Goal: Find specific page/section: Find specific page/section

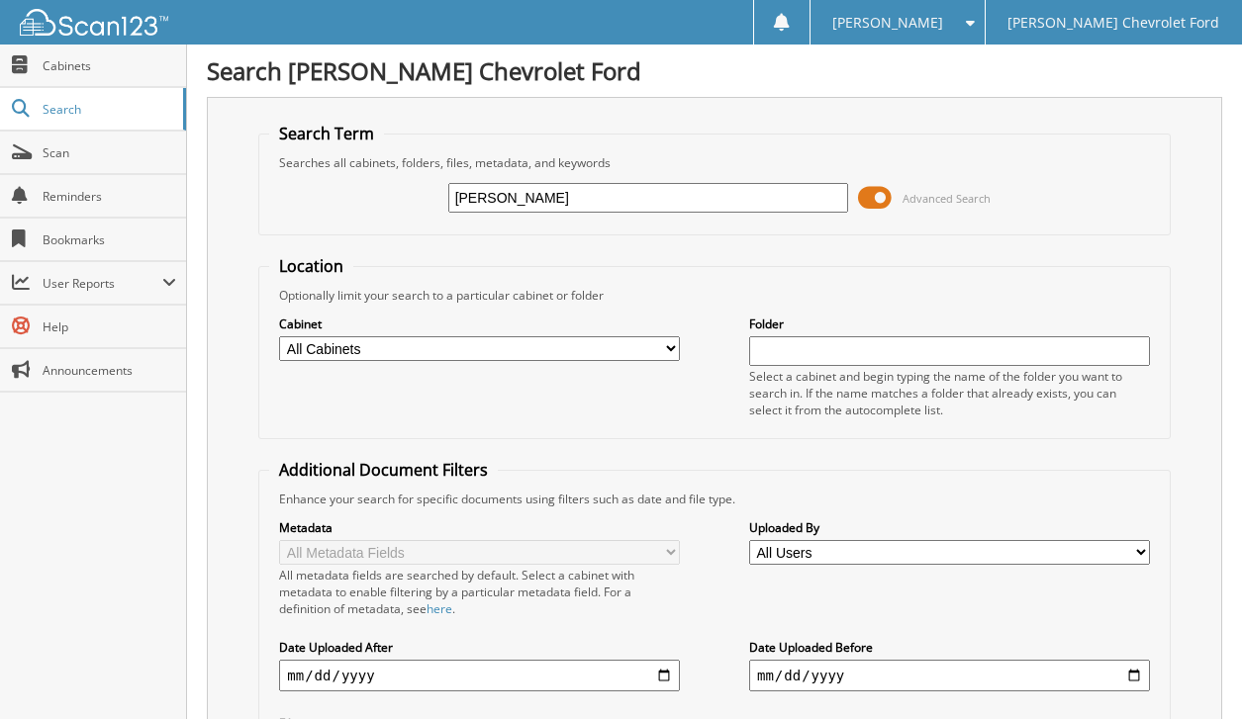
type input "[PERSON_NAME]"
drag, startPoint x: 531, startPoint y: 197, endPoint x: -72, endPoint y: 227, distance: 604.4
click at [0, 227] on html "[PERSON_NAME] Settings Logout [PERSON_NAME] Chevrolet Ford Close Cabinets Searc…" at bounding box center [621, 500] width 1242 height 1000
type input "lct group"
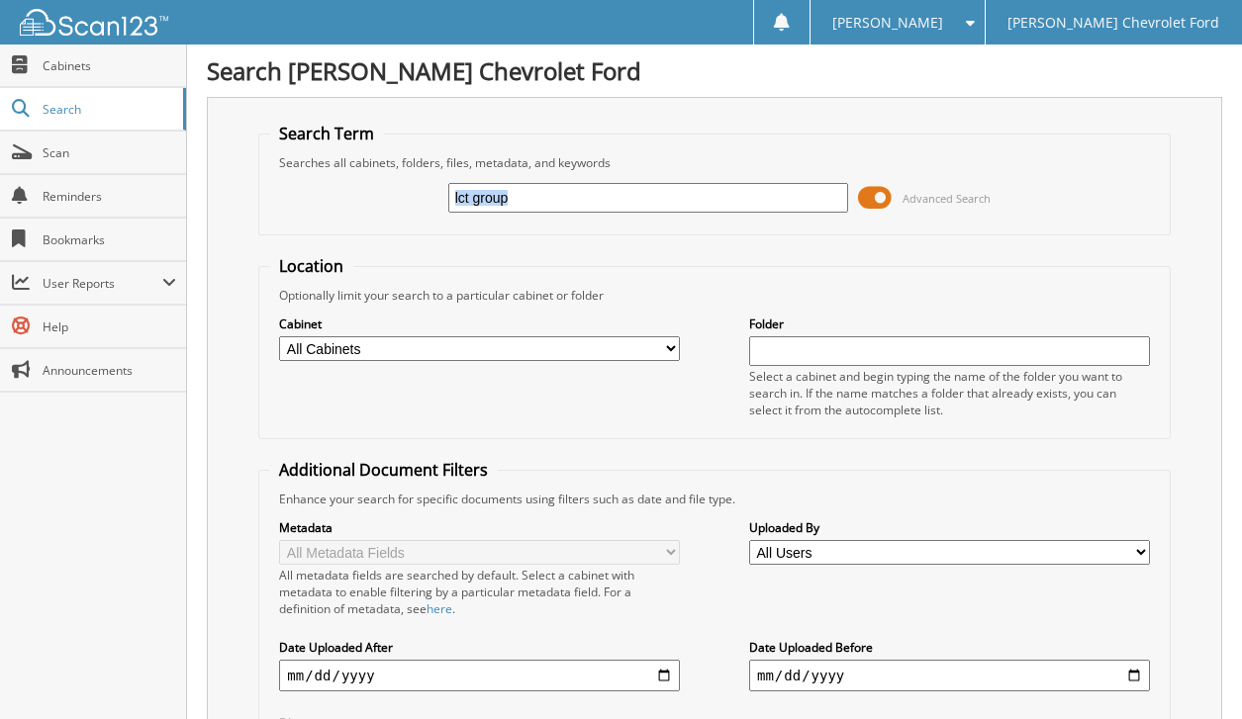
drag, startPoint x: 882, startPoint y: 188, endPoint x: 649, endPoint y: 157, distance: 234.6
click at [649, 157] on fieldset "Search Term Searches all cabinets, folders, files, metadata, and keywords lct g…" at bounding box center [713, 179] width 911 height 113
drag, startPoint x: 649, startPoint y: 157, endPoint x: 796, endPoint y: 283, distance: 193.0
click at [808, 294] on div "Optionally limit your search to a particular cabinet or folder" at bounding box center [714, 295] width 890 height 17
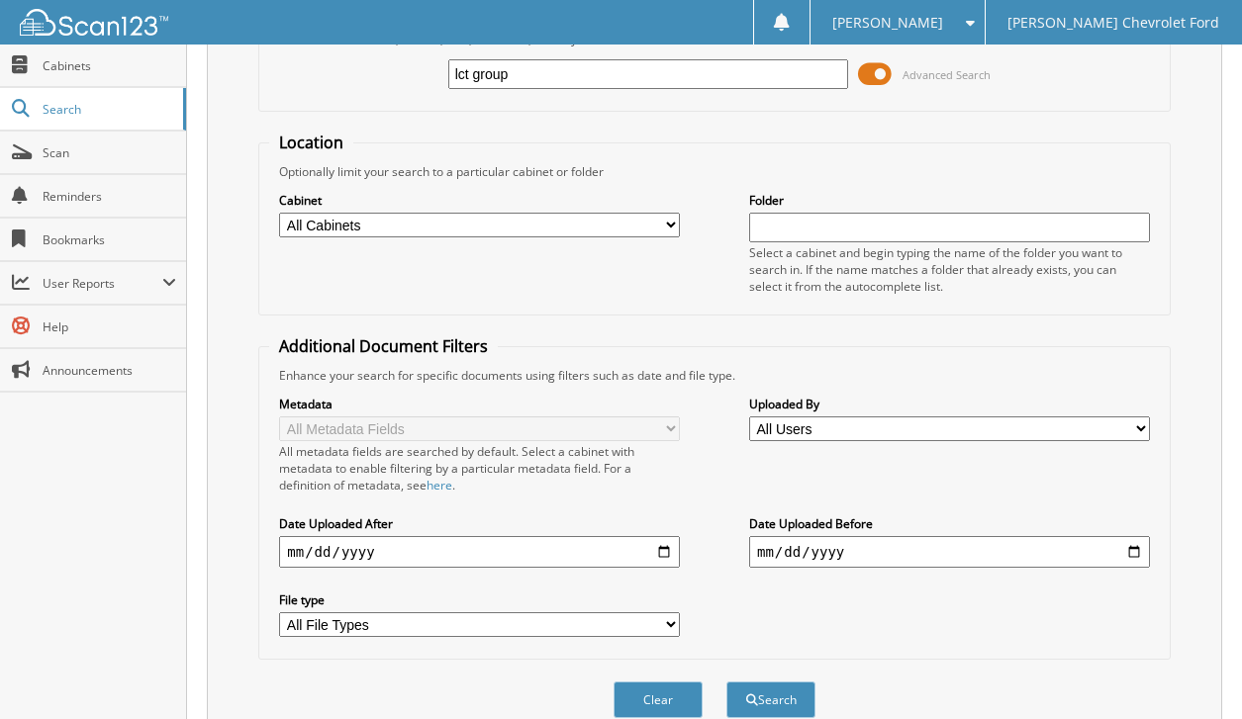
scroll to position [282, 0]
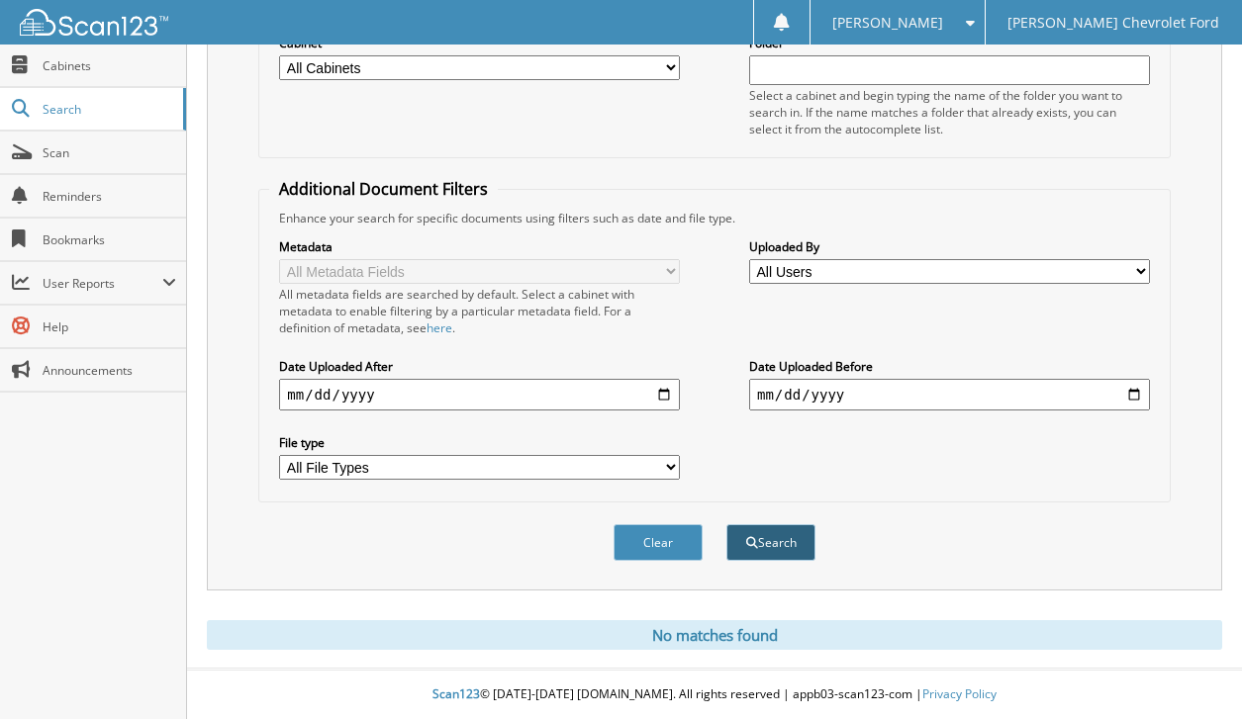
click at [773, 538] on button "Search" at bounding box center [770, 542] width 89 height 37
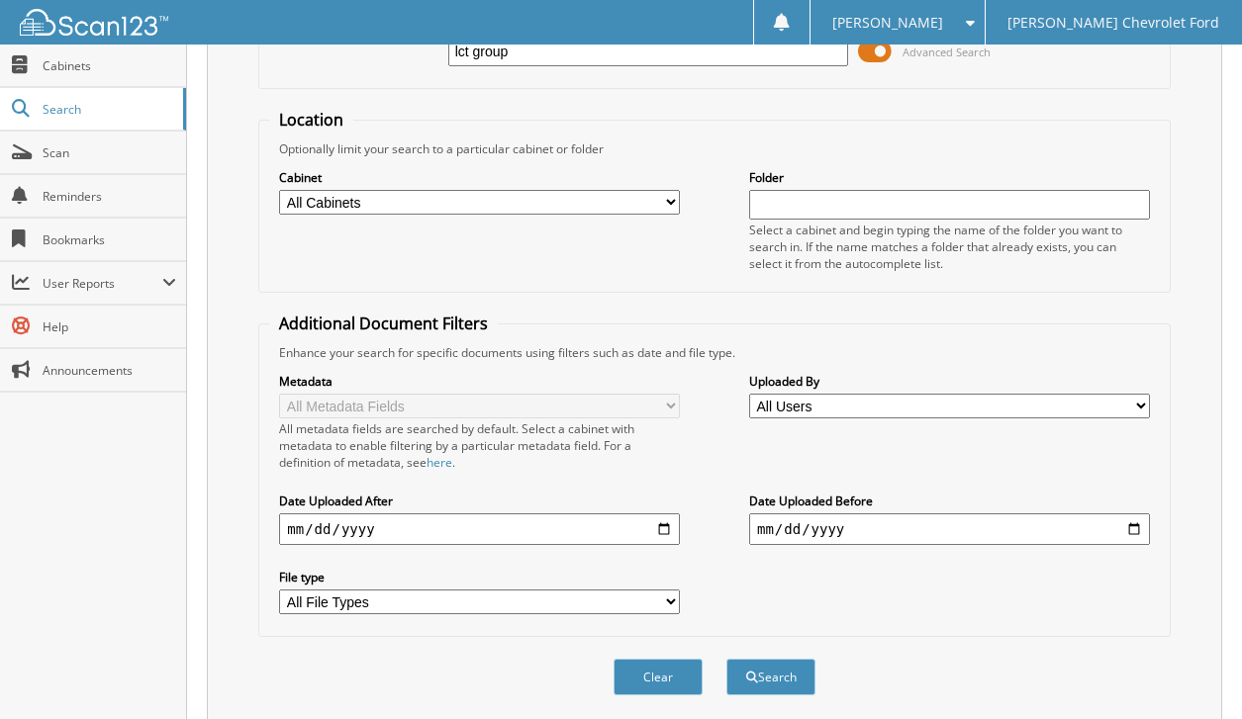
scroll to position [548, 0]
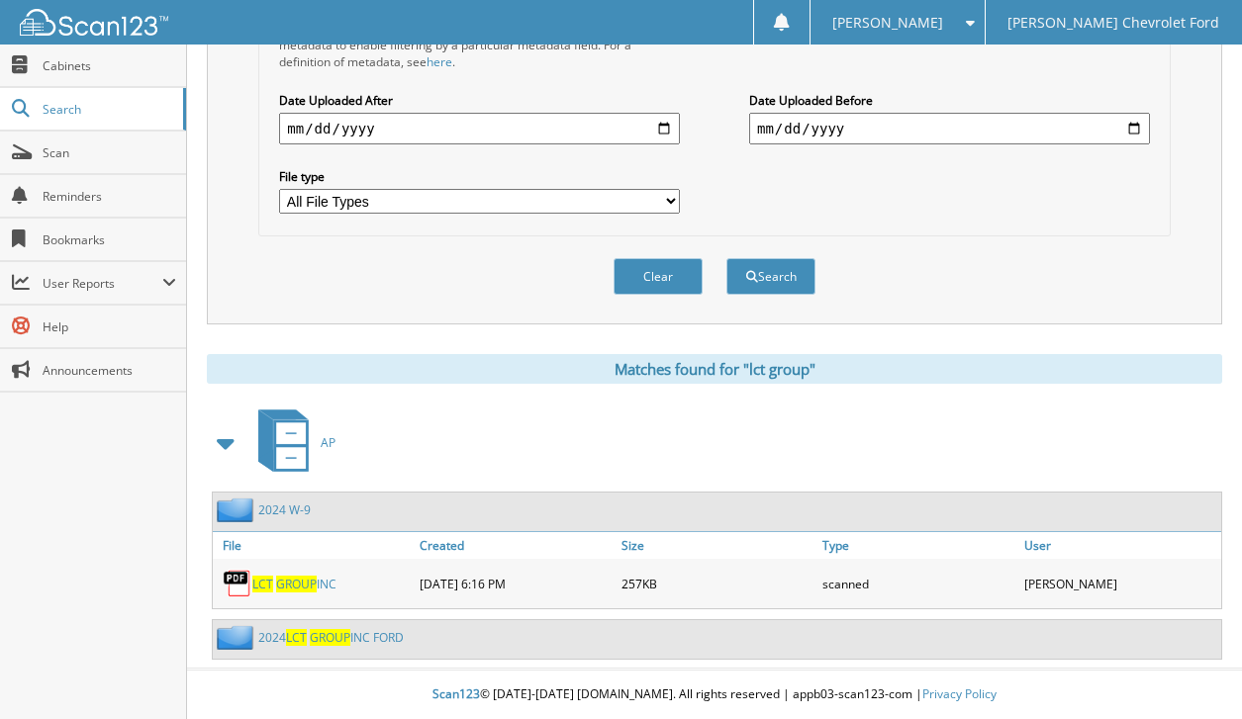
click at [287, 588] on span "GROUP" at bounding box center [296, 584] width 41 height 17
click at [288, 582] on span "GROUP" at bounding box center [296, 584] width 41 height 17
click at [368, 638] on link "2024 LCT GROUP INC FORD" at bounding box center [330, 637] width 145 height 17
